Goal: Task Accomplishment & Management: Manage account settings

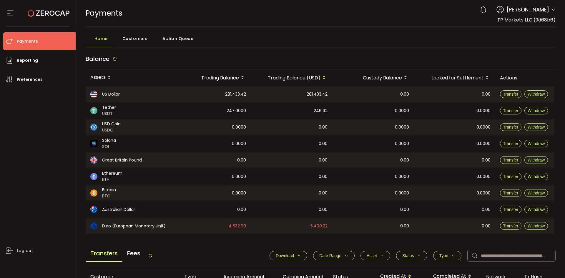
scroll to position [111, 0]
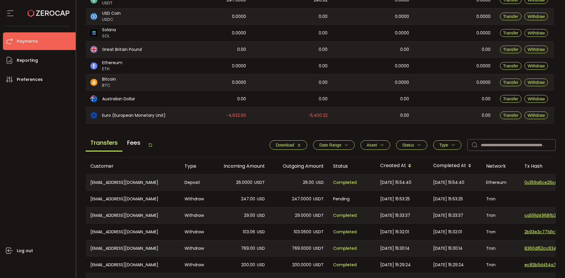
click at [153, 142] on div "Transfers Fees" at bounding box center [119, 144] width 67 height 13
click at [153, 143] on icon at bounding box center [150, 145] width 5 height 5
click at [453, 146] on button "Type" at bounding box center [447, 144] width 28 height 9
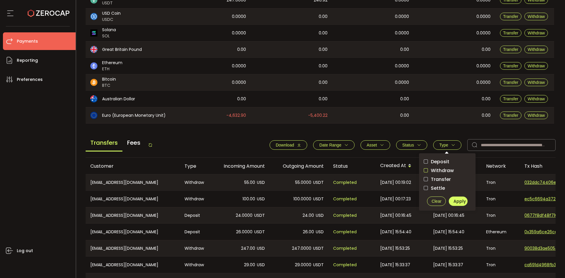
click at [424, 171] on span "checkbox-group" at bounding box center [426, 170] width 4 height 4
click at [458, 199] on span "Apply" at bounding box center [459, 201] width 12 height 6
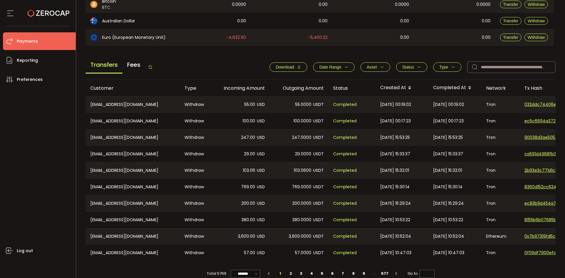
scroll to position [199, 0]
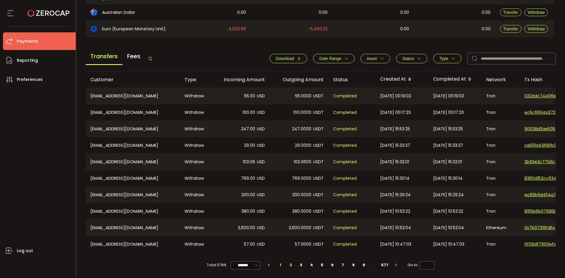
click at [287, 264] on li "2" at bounding box center [290, 265] width 11 height 8
click at [297, 263] on li "3" at bounding box center [301, 265] width 11 height 8
click at [311, 264] on li "4" at bounding box center [311, 265] width 11 height 8
click at [321, 265] on li "5" at bounding box center [322, 265] width 11 height 8
click at [312, 265] on li "4" at bounding box center [311, 265] width 11 height 8
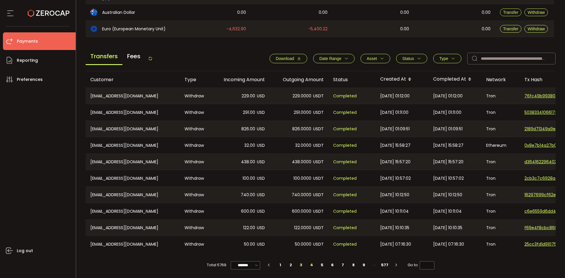
click at [300, 264] on li "3" at bounding box center [301, 265] width 11 height 8
type input "*"
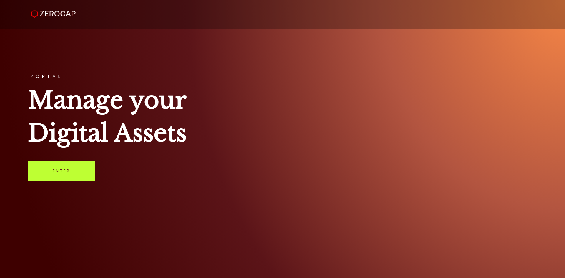
click at [86, 168] on link "Enter" at bounding box center [61, 170] width 67 height 19
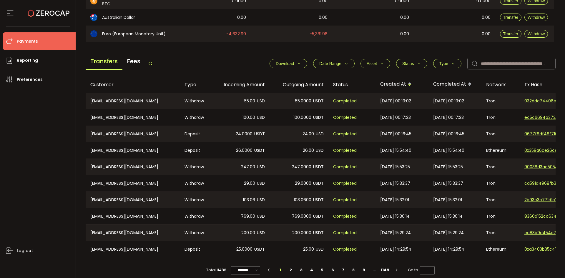
scroll to position [199, 0]
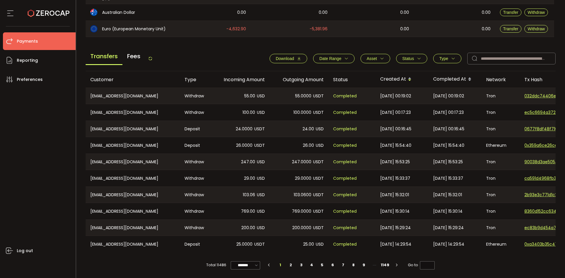
click at [444, 58] on span "Type" at bounding box center [443, 58] width 9 height 5
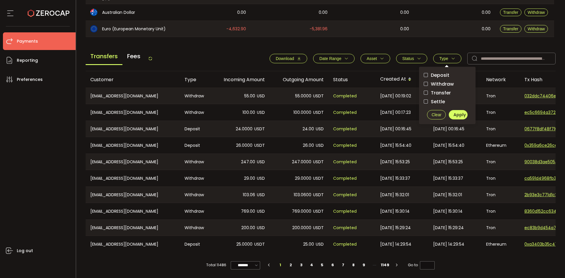
click at [443, 81] on span "Withdraw" at bounding box center [441, 84] width 26 height 6
click at [457, 112] on span "Apply" at bounding box center [459, 115] width 12 height 6
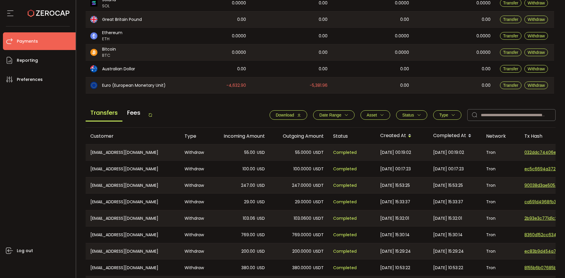
scroll to position [140, 0]
